Goal: Task Accomplishment & Management: Contribute content

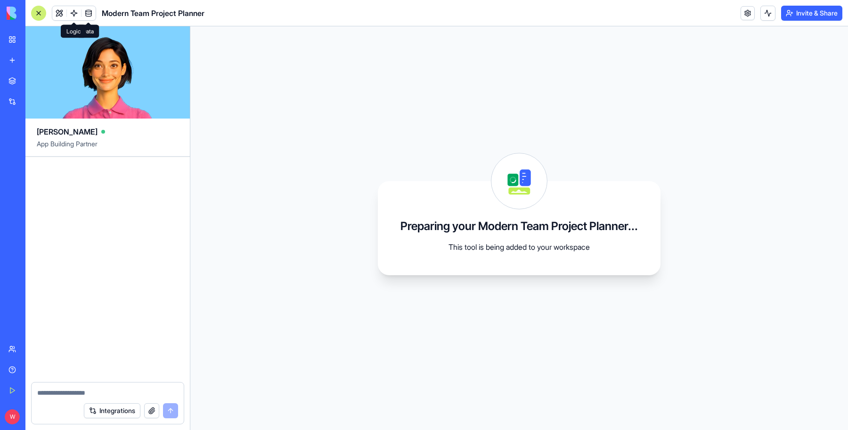
click at [75, 14] on link at bounding box center [74, 13] width 14 height 14
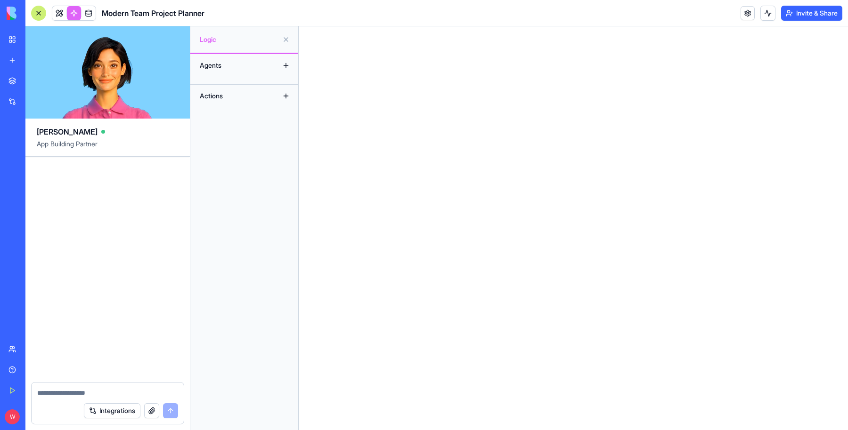
click at [44, 15] on div at bounding box center [38, 13] width 15 height 15
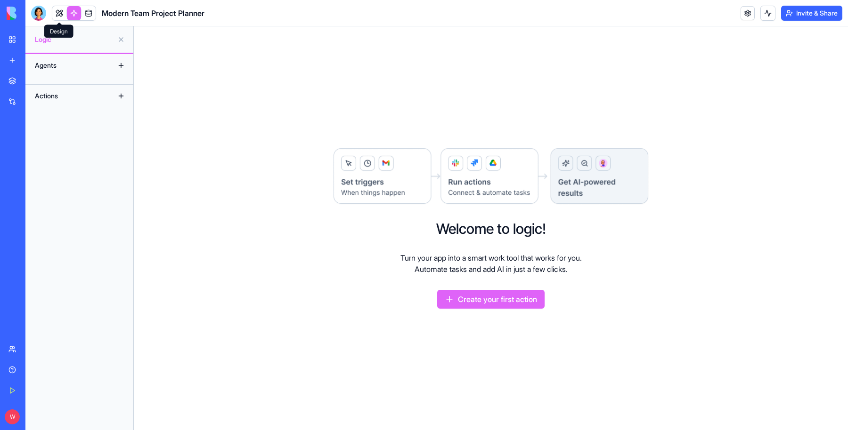
click at [57, 8] on link at bounding box center [59, 13] width 14 height 14
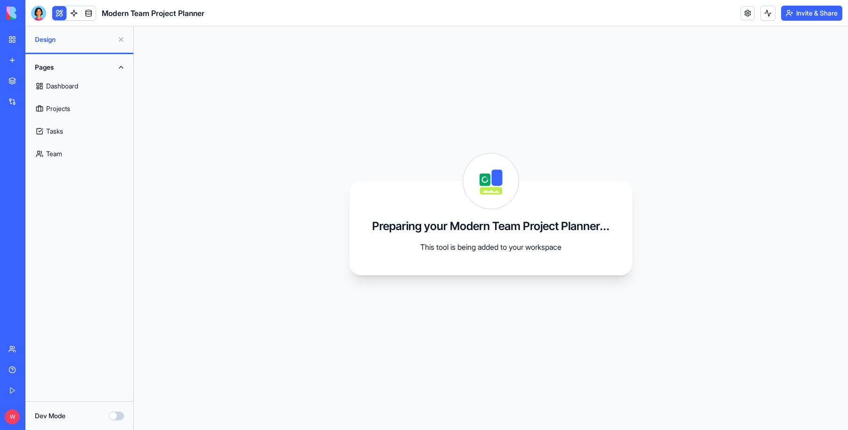
click at [66, 89] on link "Dashboard" at bounding box center [79, 86] width 97 height 23
click at [65, 106] on link "Projects" at bounding box center [79, 108] width 97 height 23
click at [71, 126] on link "Tasks" at bounding box center [79, 131] width 97 height 23
click at [68, 158] on link "Team" at bounding box center [79, 154] width 97 height 23
click at [41, 16] on div at bounding box center [38, 13] width 15 height 15
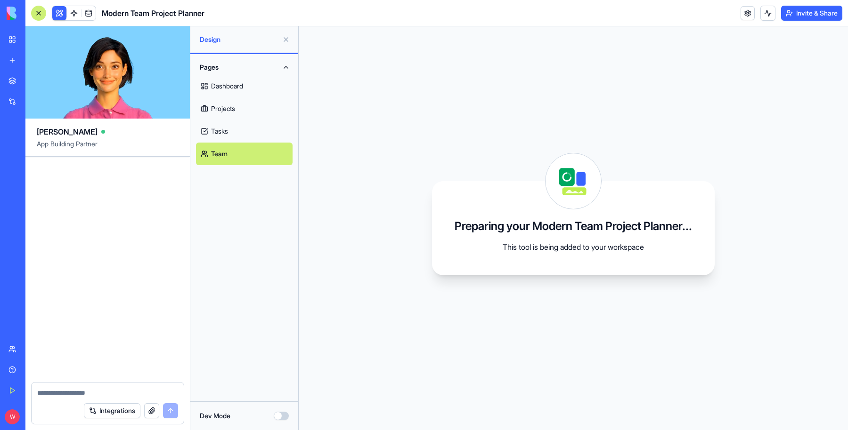
click at [102, 384] on div at bounding box center [108, 390] width 152 height 15
click at [94, 389] on textarea at bounding box center [107, 393] width 141 height 9
type textarea "**********"
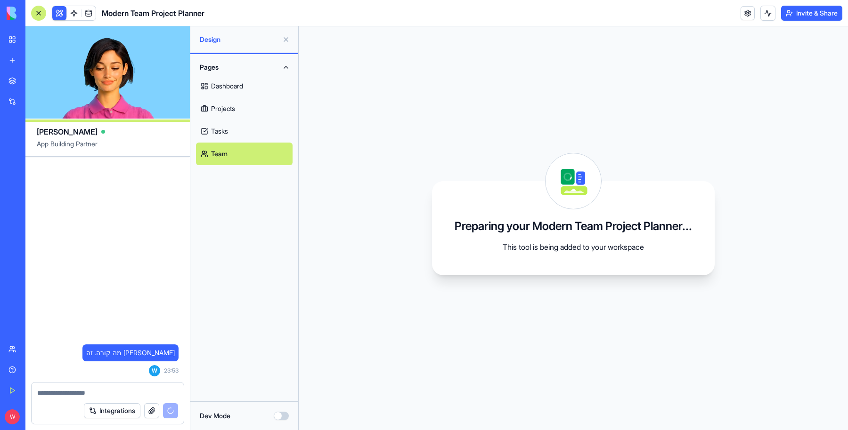
click at [221, 130] on link "Tasks" at bounding box center [244, 131] width 97 height 23
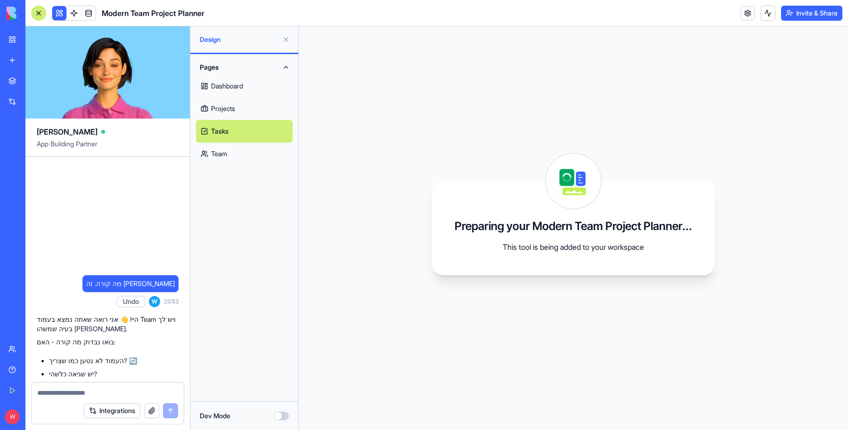
scroll to position [53, 0]
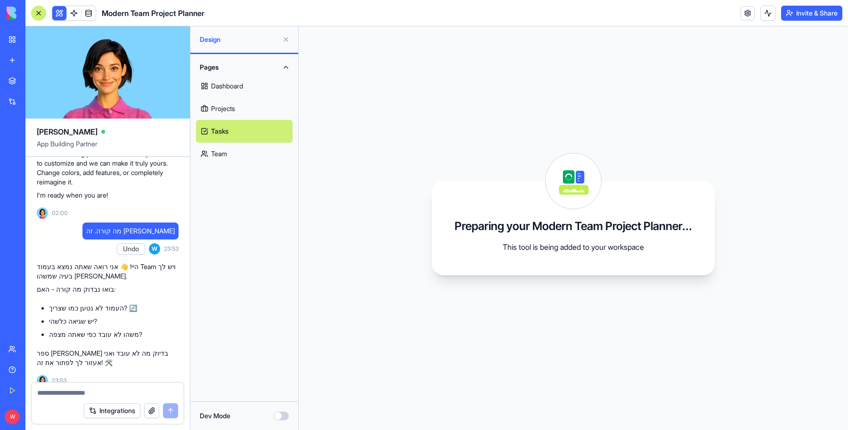
click at [105, 393] on textarea at bounding box center [107, 393] width 141 height 9
type textarea "**********"
click at [172, 410] on button "submit" at bounding box center [170, 411] width 15 height 15
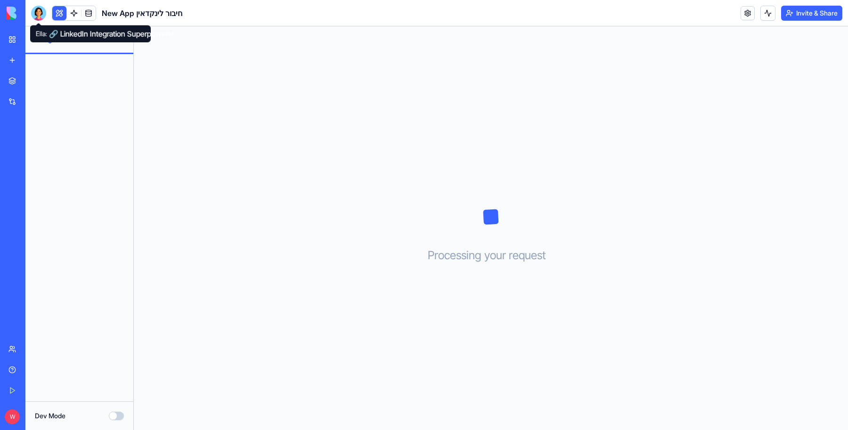
click at [95, 88] on div at bounding box center [79, 228] width 108 height 348
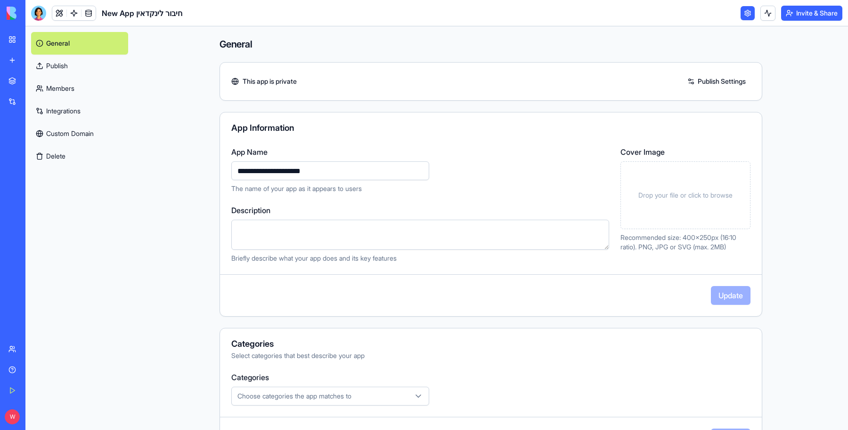
click at [82, 64] on link "Publish" at bounding box center [79, 66] width 97 height 23
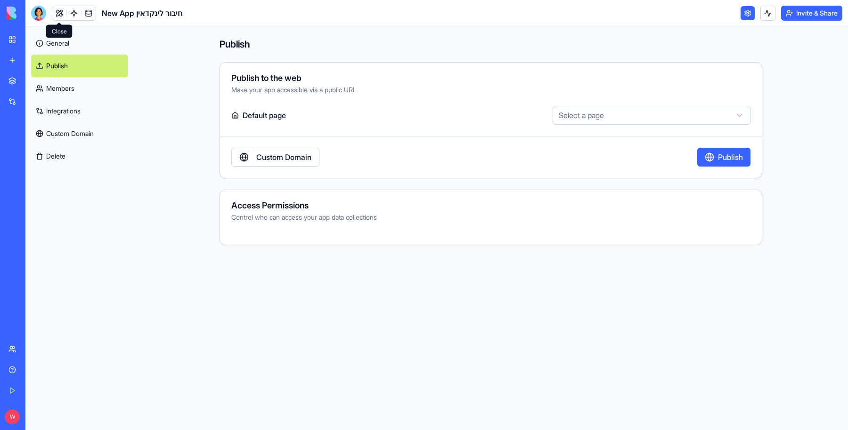
click at [59, 14] on link at bounding box center [59, 13] width 14 height 14
